Goal: Information Seeking & Learning: Learn about a topic

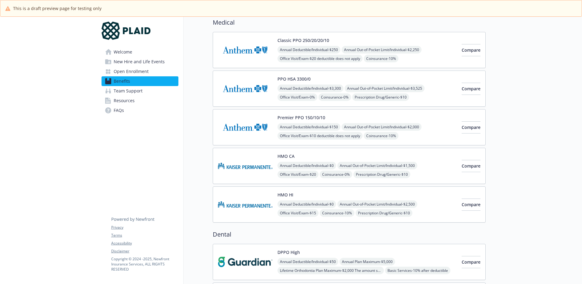
scroll to position [53, 0]
click at [350, 77] on div "PPO HSA 3300/0 Annual Deductible/Individual - $3,300 Annual Out-of-Pocket Limit…" at bounding box center [366, 88] width 179 height 26
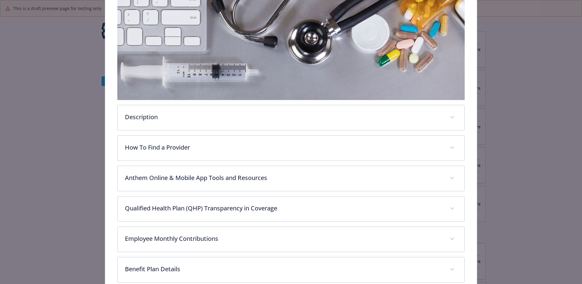
scroll to position [204, 0]
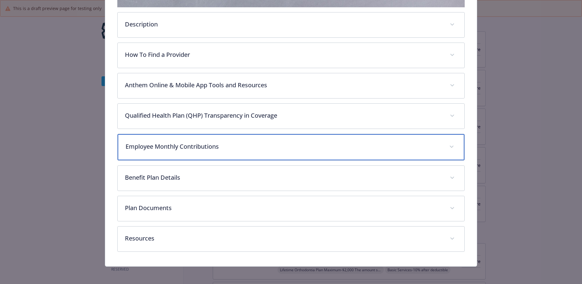
click at [182, 142] on p "Employee Monthly Contributions" at bounding box center [283, 146] width 317 height 9
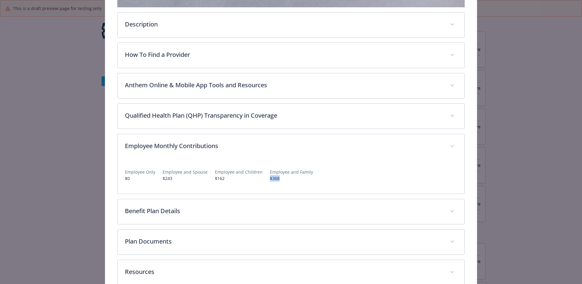
drag, startPoint x: 263, startPoint y: 179, endPoint x: 278, endPoint y: 178, distance: 14.6
click at [278, 178] on div "Employee Only $0 Employee and Spouse $243 Employee and Children $162 Employee a…" at bounding box center [291, 173] width 332 height 18
click at [278, 178] on p "$368" at bounding box center [291, 178] width 43 height 6
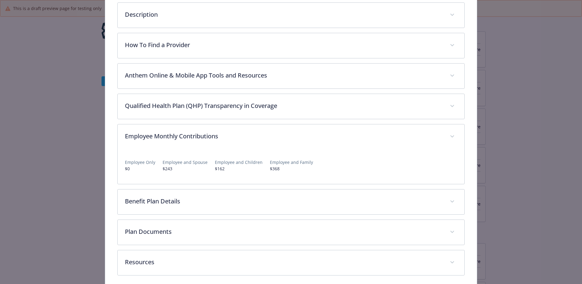
click at [135, 166] on p "$0" at bounding box center [140, 168] width 30 height 6
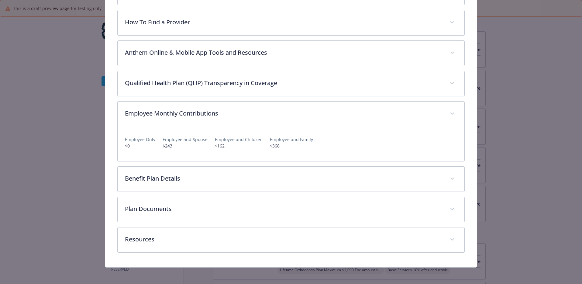
scroll to position [238, 0]
